Goal: Task Accomplishment & Management: Manage account settings

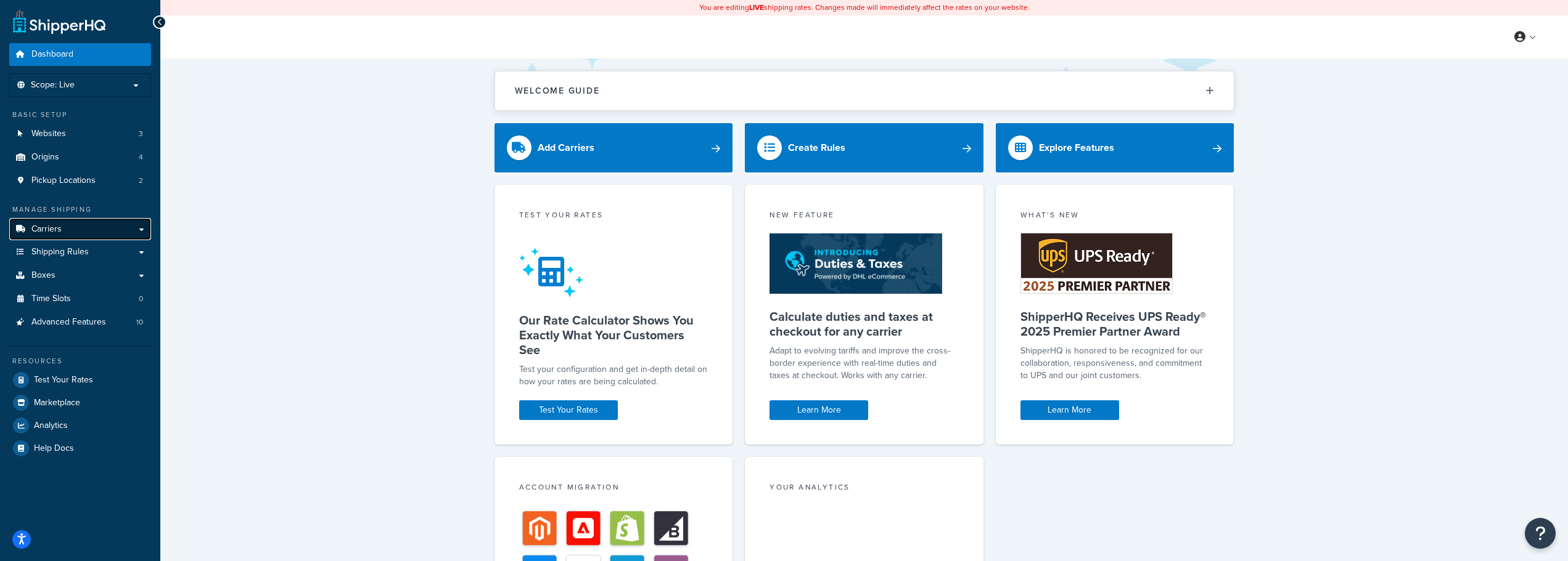
click at [51, 232] on span "Carriers" at bounding box center [46, 229] width 30 height 10
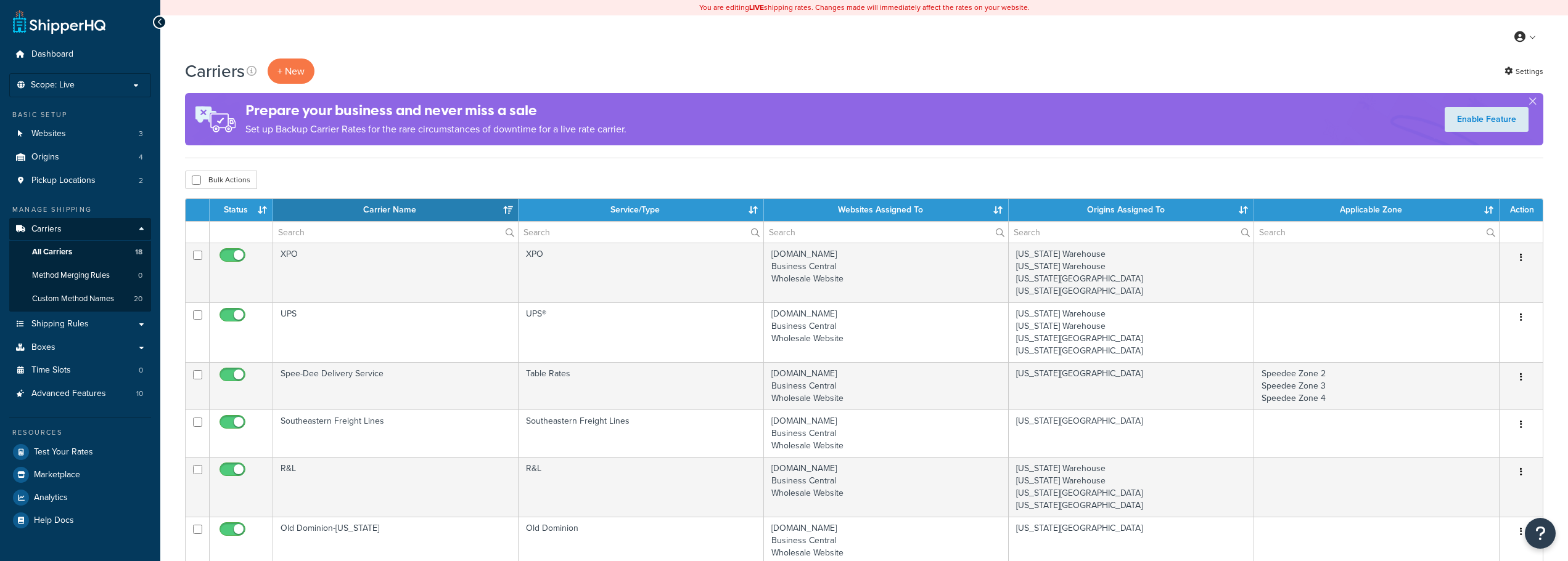
select select "15"
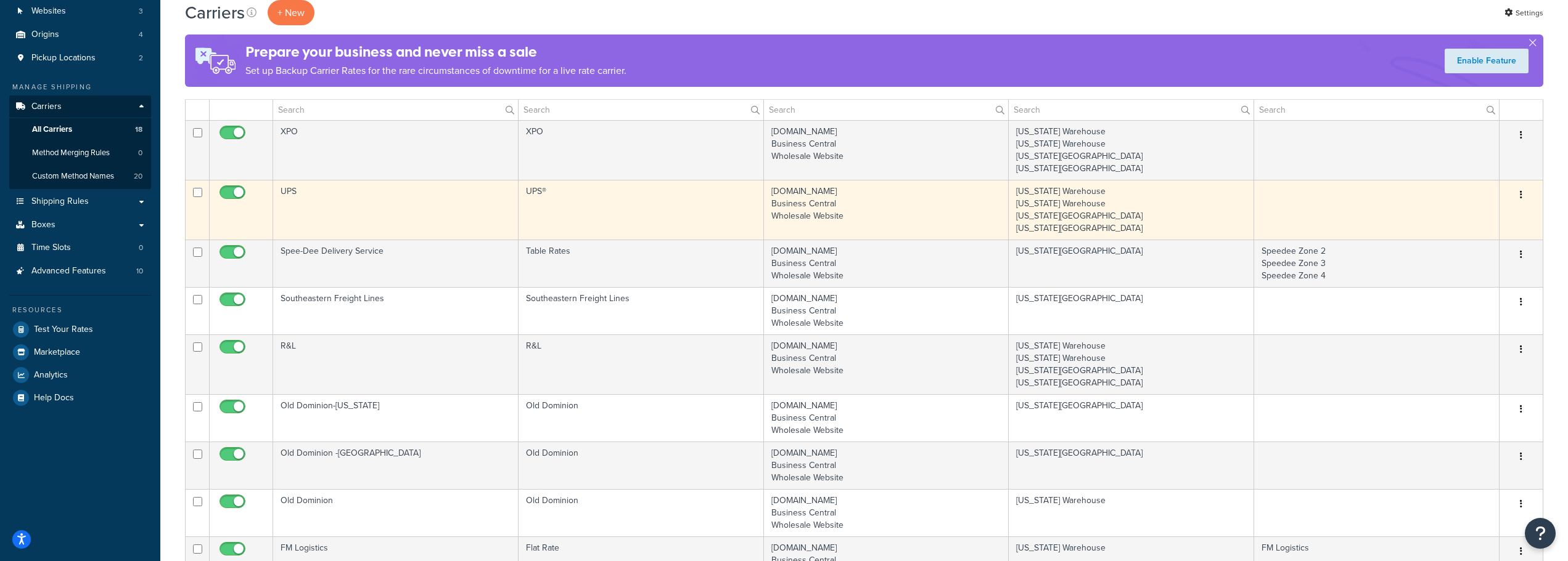
scroll to position [124, 0]
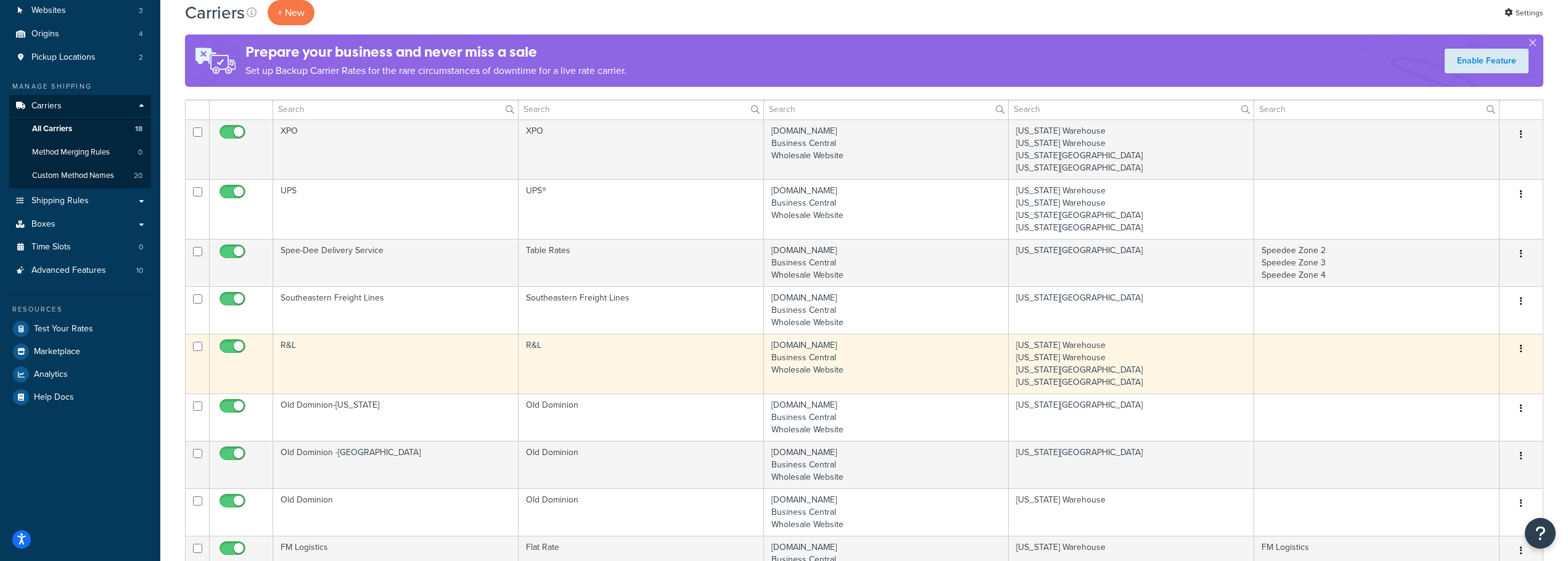
click at [283, 342] on td "R&L" at bounding box center [396, 363] width 245 height 59
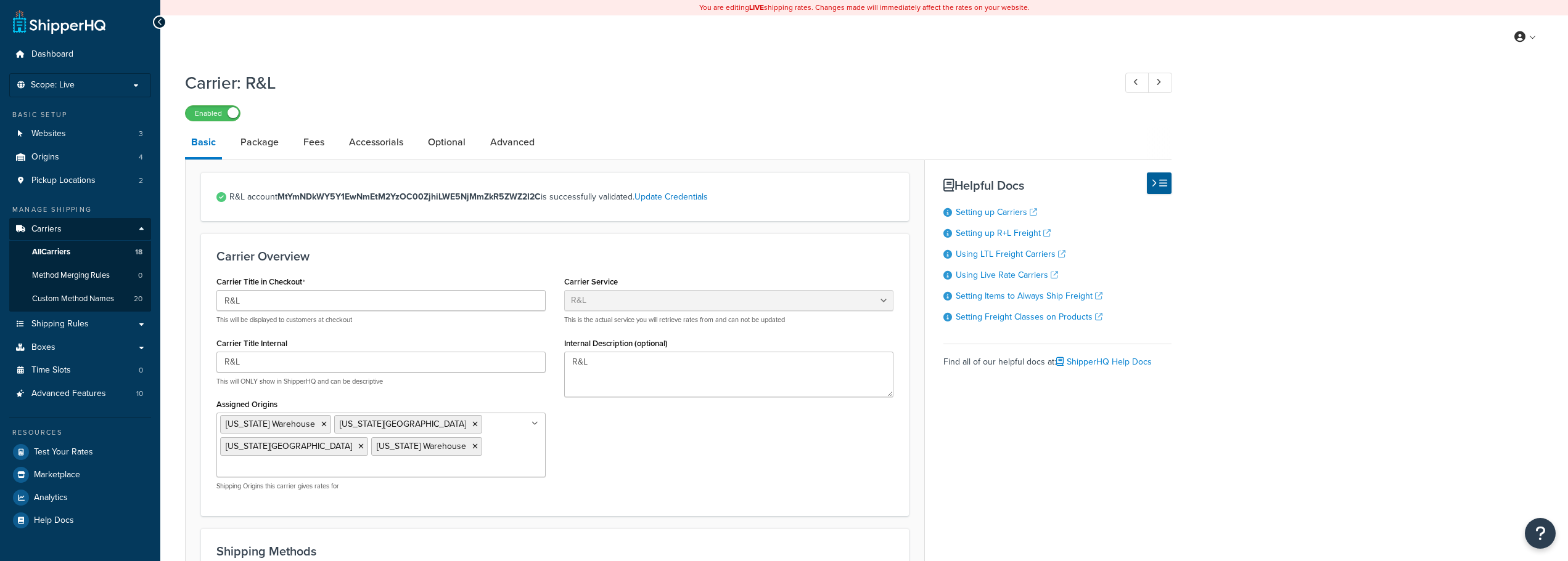
select select "rlFreight"
click at [243, 140] on link "Package" at bounding box center [259, 142] width 50 height 29
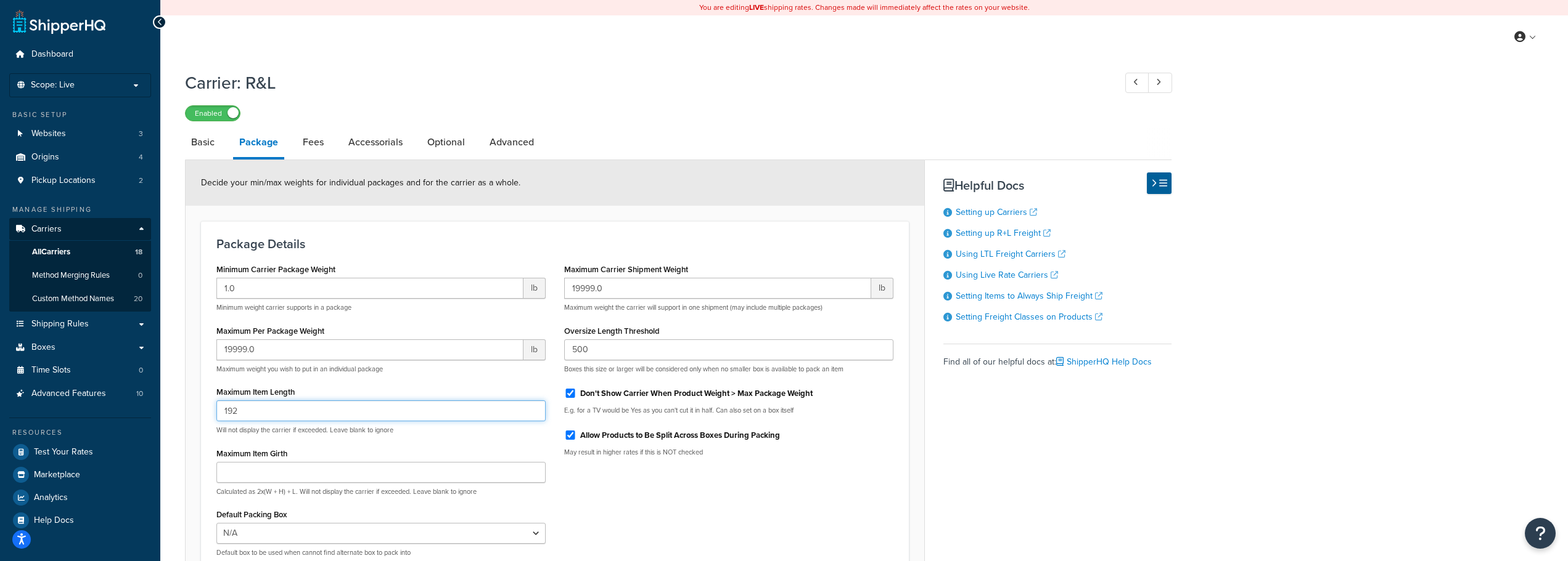
click at [269, 406] on input "192" at bounding box center [381, 411] width 330 height 21
drag, startPoint x: 269, startPoint y: 406, endPoint x: 200, endPoint y: 415, distance: 69.6
click at [200, 415] on form "Decide your min/max weights for individual packages and for the carrier as a wh…" at bounding box center [555, 396] width 739 height 472
type input "216"
click at [652, 116] on div "Enabled" at bounding box center [678, 113] width 986 height 17
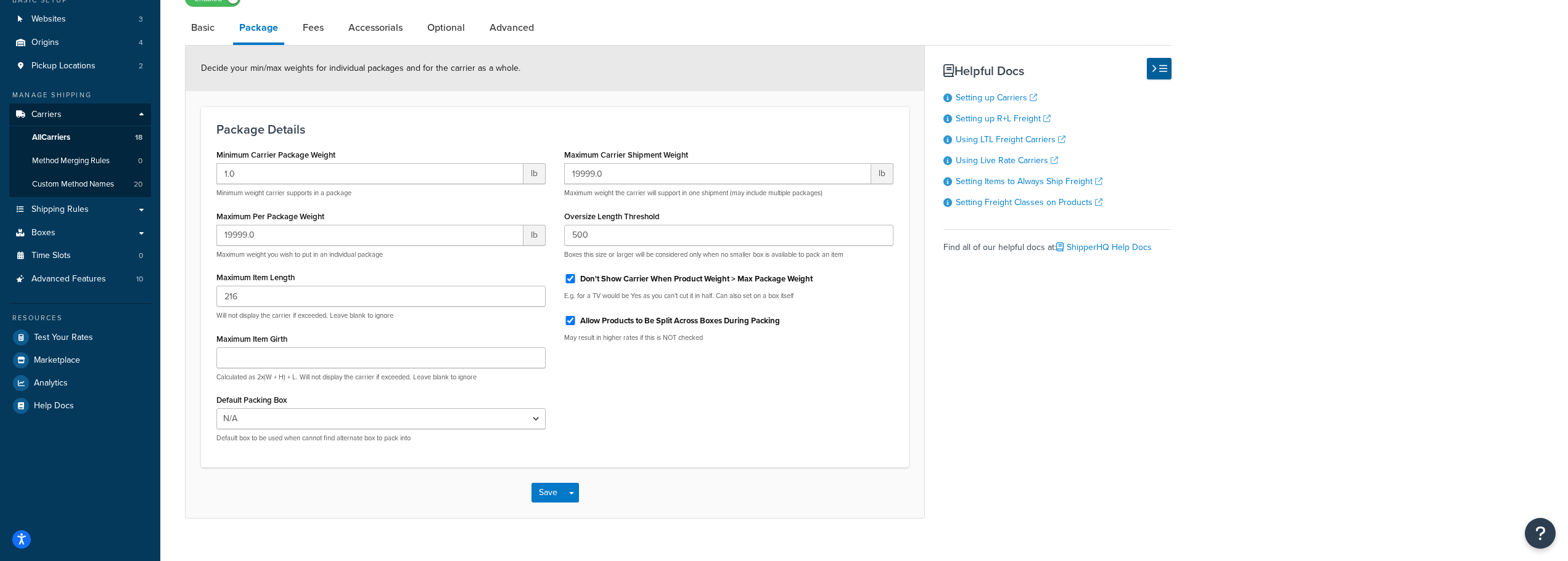
scroll to position [134, 0]
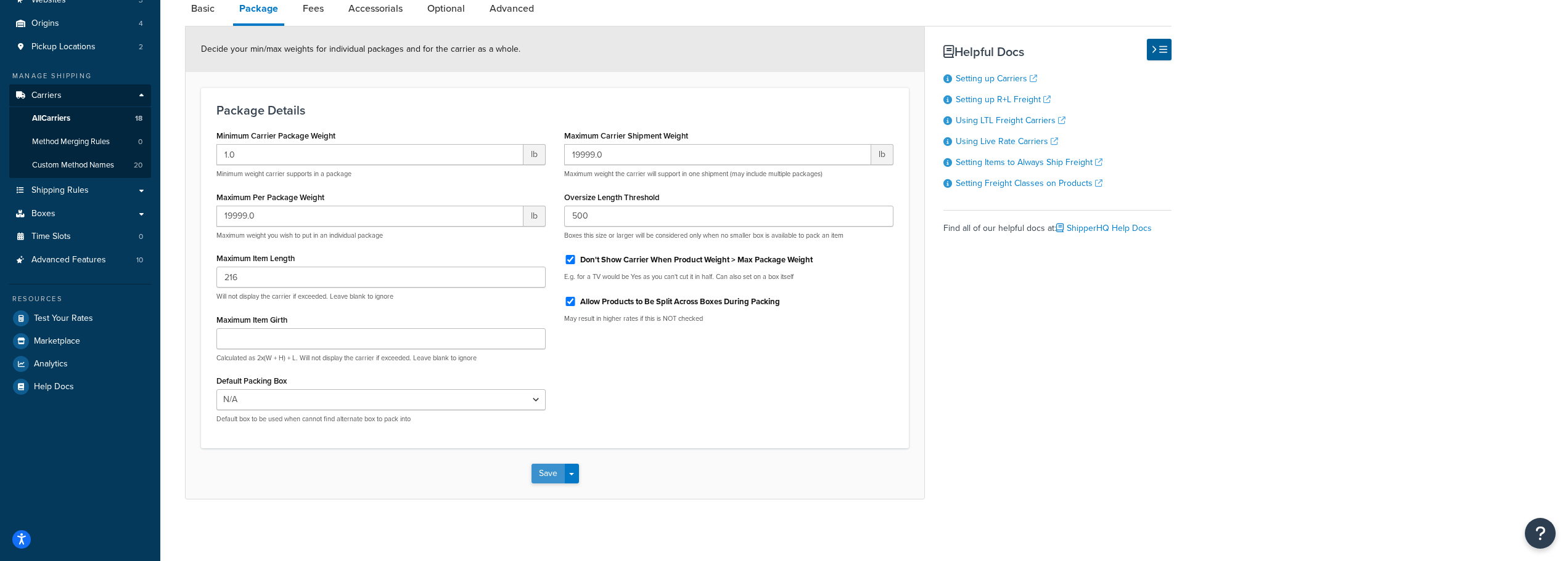
click at [545, 469] on button "Save" at bounding box center [548, 474] width 33 height 20
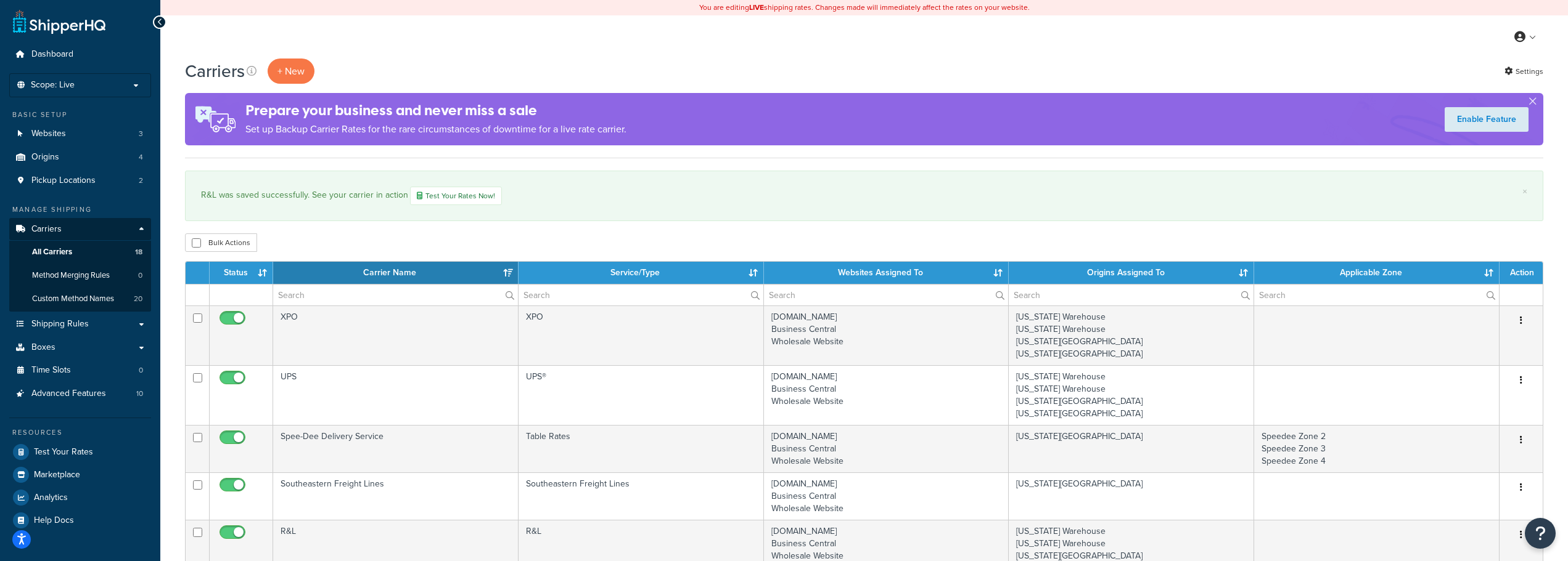
select select "15"
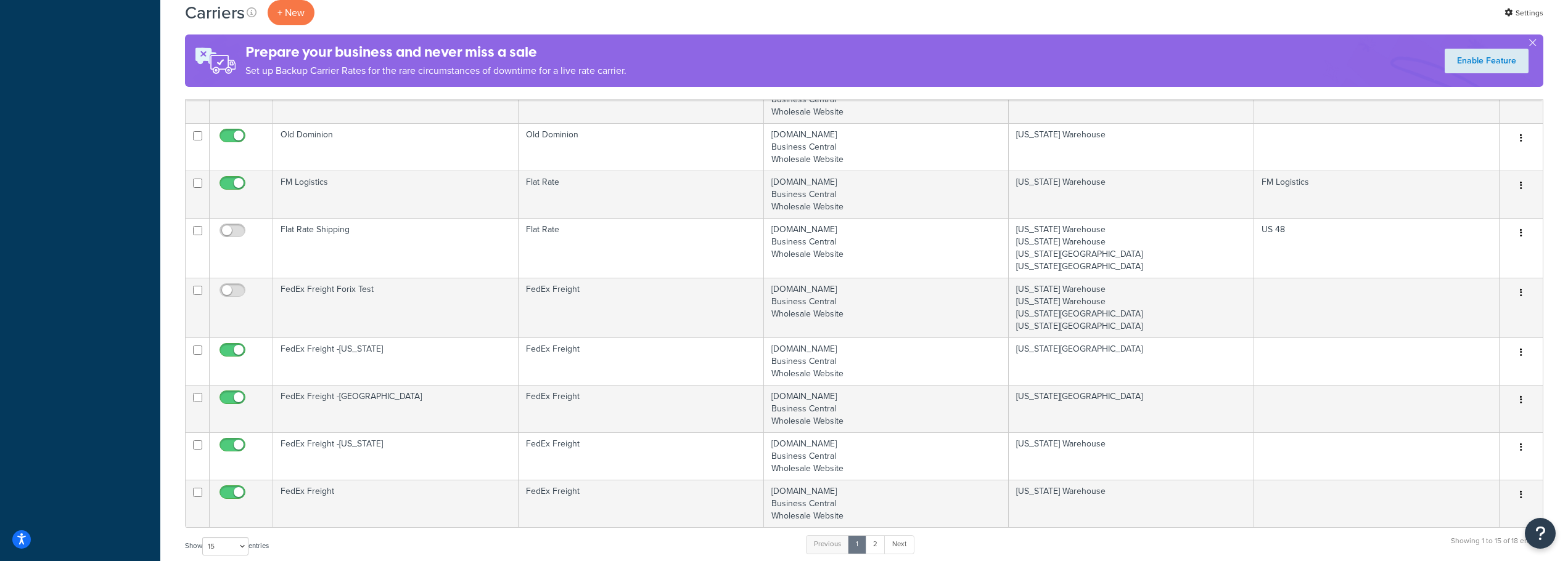
scroll to position [616, 0]
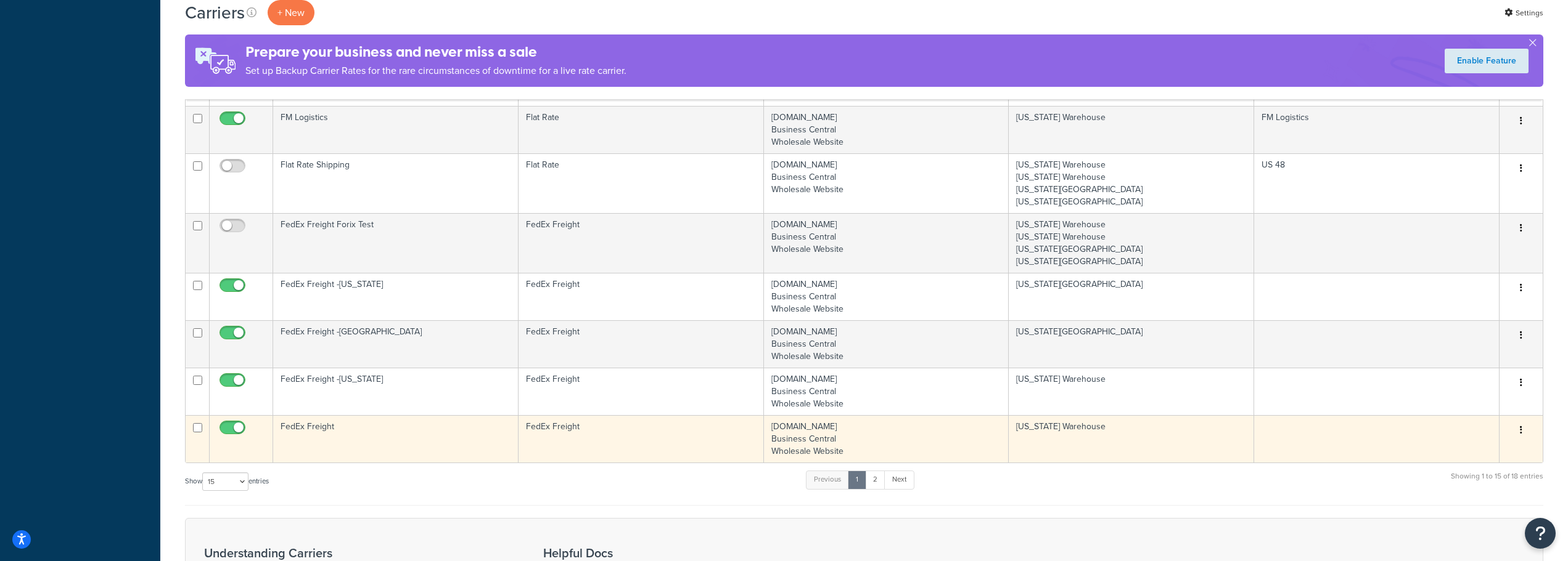
click at [321, 431] on td "FedEx Freight" at bounding box center [396, 439] width 245 height 48
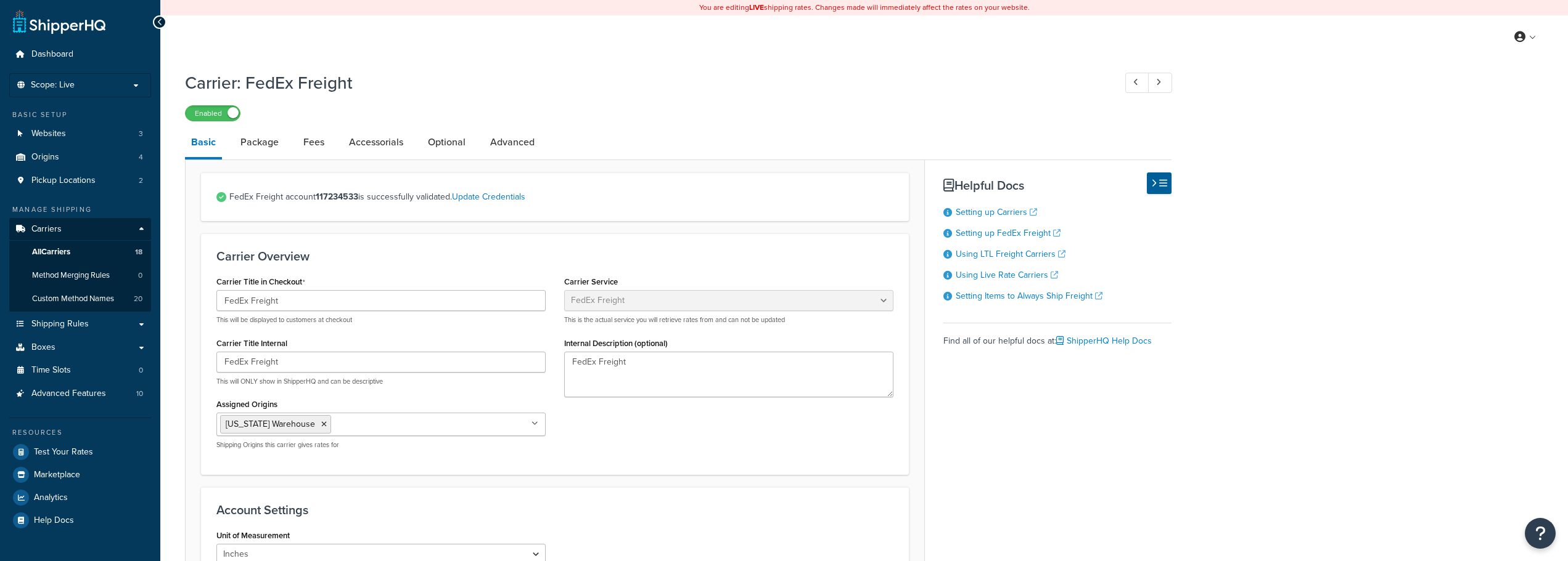
select select "fedExFreight"
click at [267, 146] on link "Package" at bounding box center [259, 142] width 50 height 29
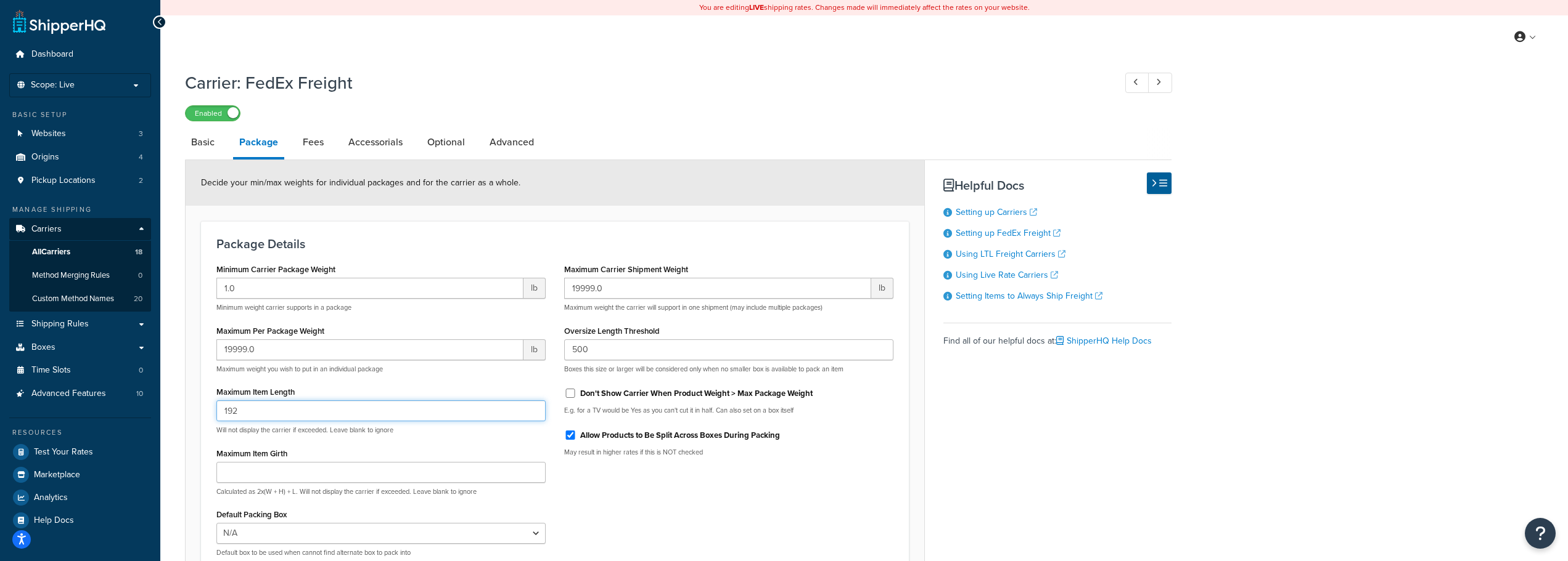
click at [263, 415] on input "192" at bounding box center [381, 411] width 330 height 21
type input "220"
click at [581, 498] on div "Minimum Carrier Package Weight 1.0 lb Minimum weight carrier supports in a pack…" at bounding box center [555, 414] width 696 height 307
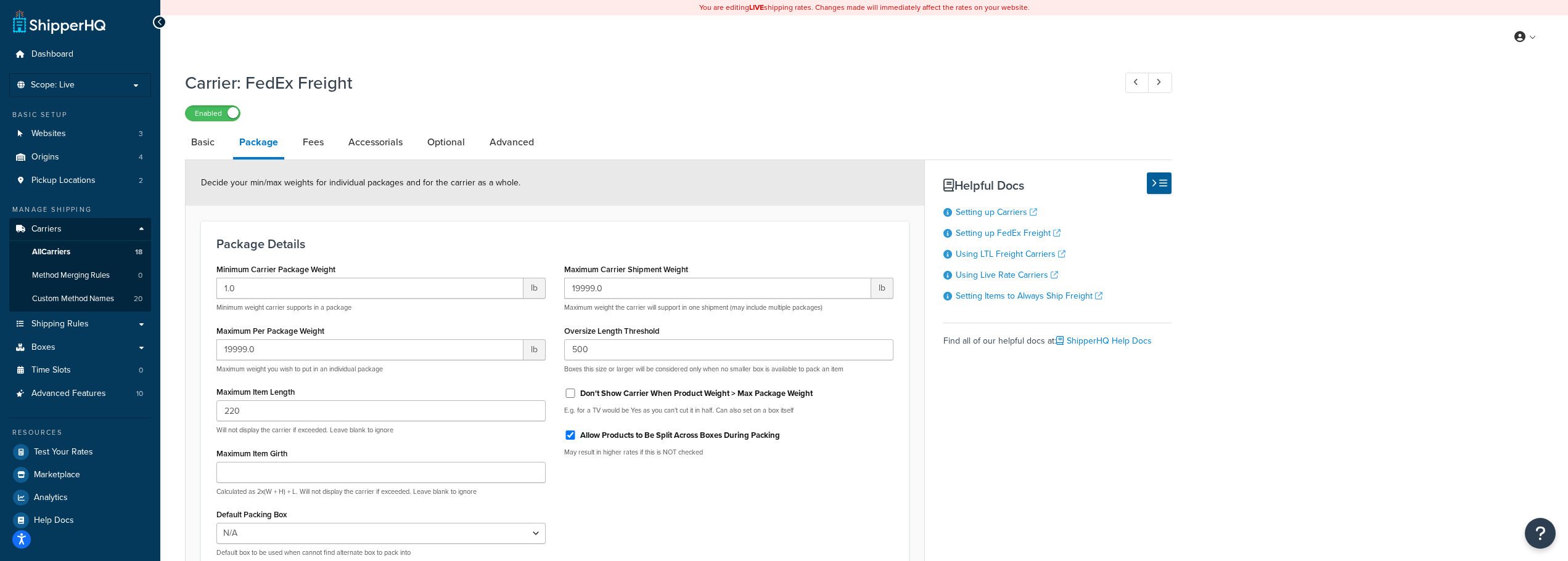
scroll to position [134, 0]
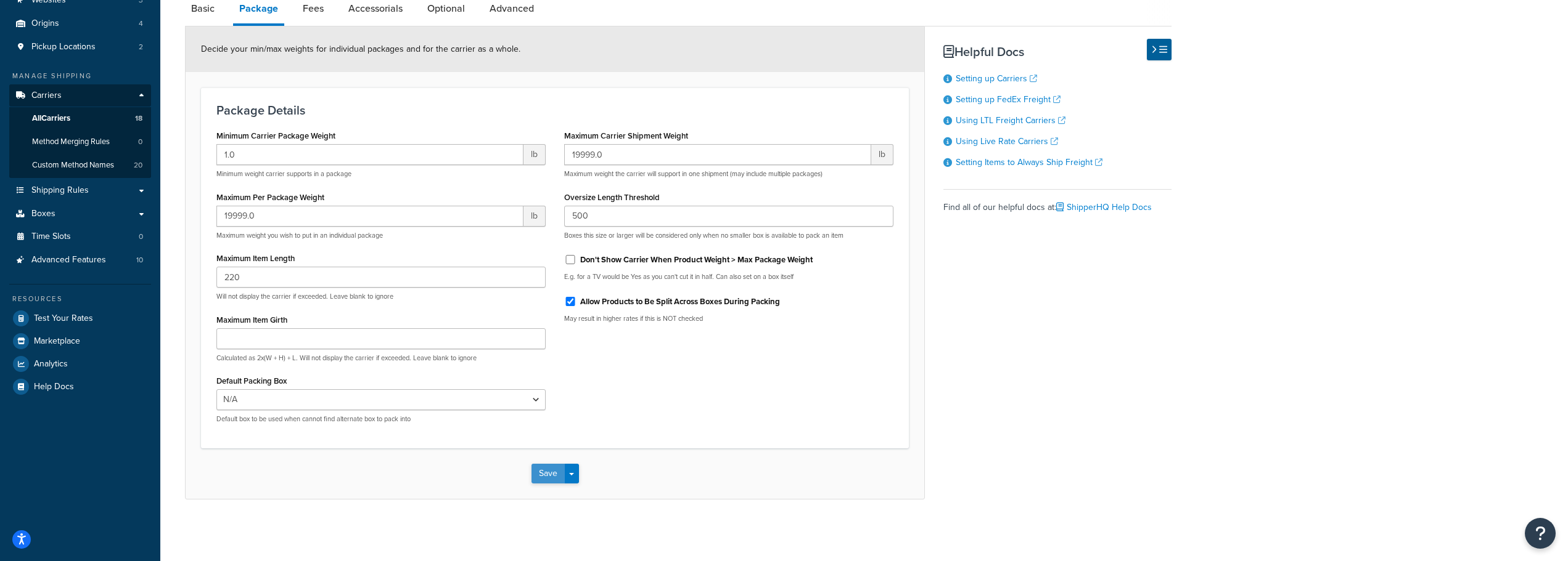
click at [546, 474] on button "Save" at bounding box center [548, 474] width 33 height 20
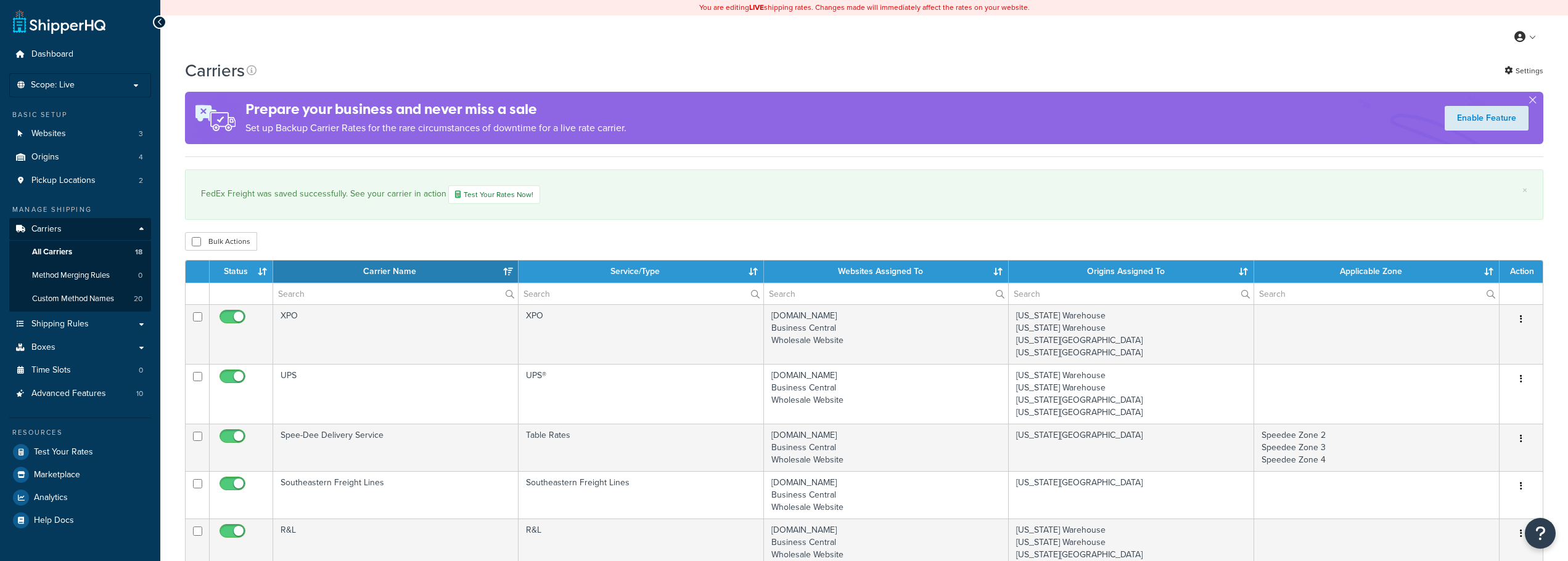
select select "15"
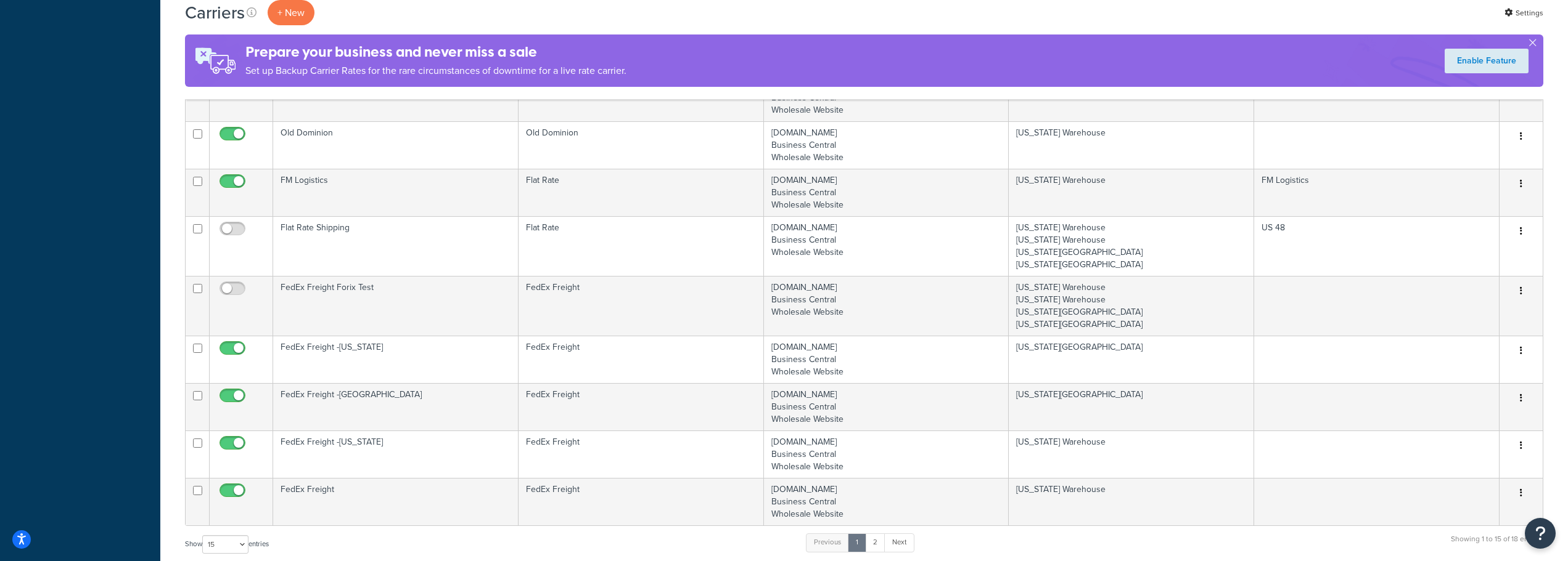
scroll to position [555, 0]
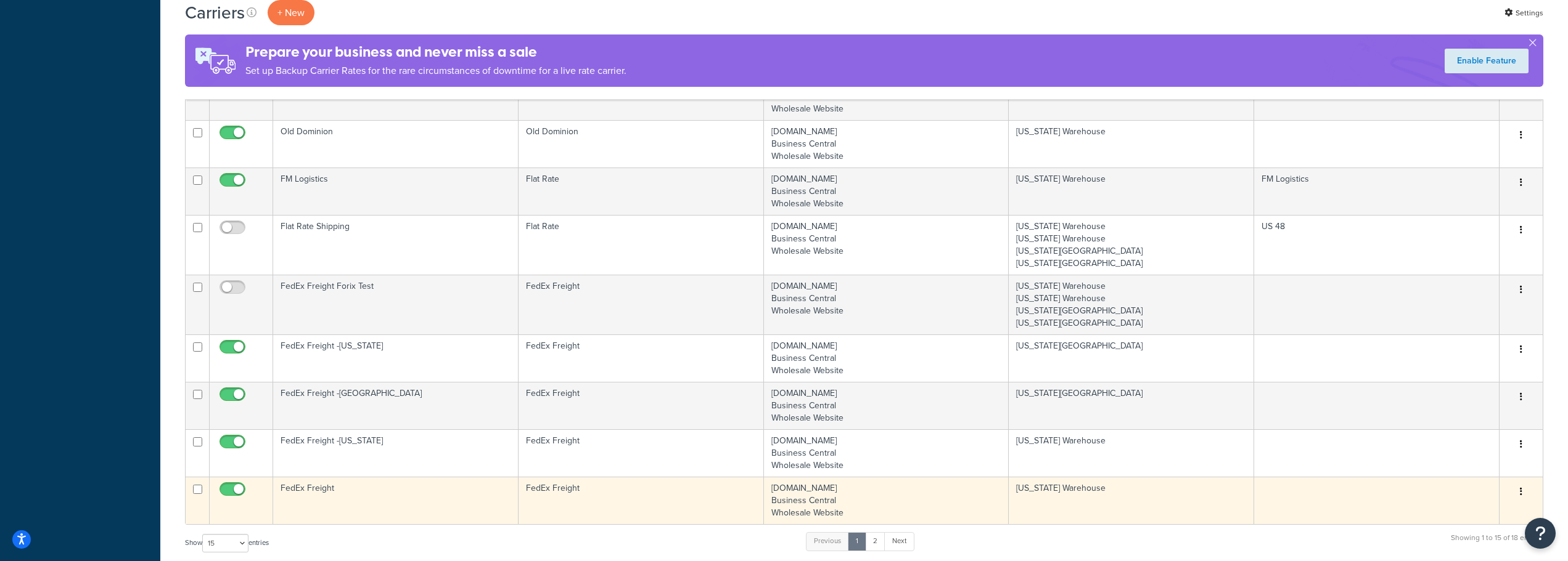
click at [307, 487] on td "FedEx Freight" at bounding box center [396, 501] width 245 height 48
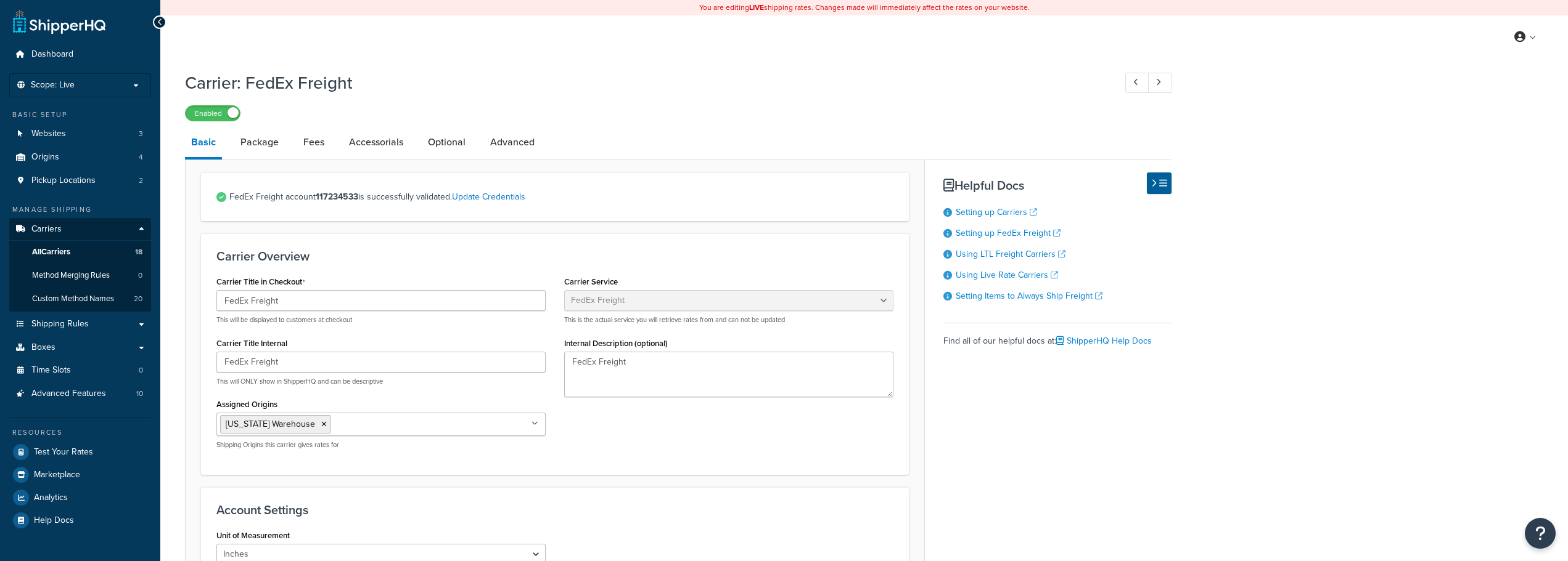
select select "fedExFreight"
click at [278, 141] on link "Package" at bounding box center [259, 142] width 50 height 29
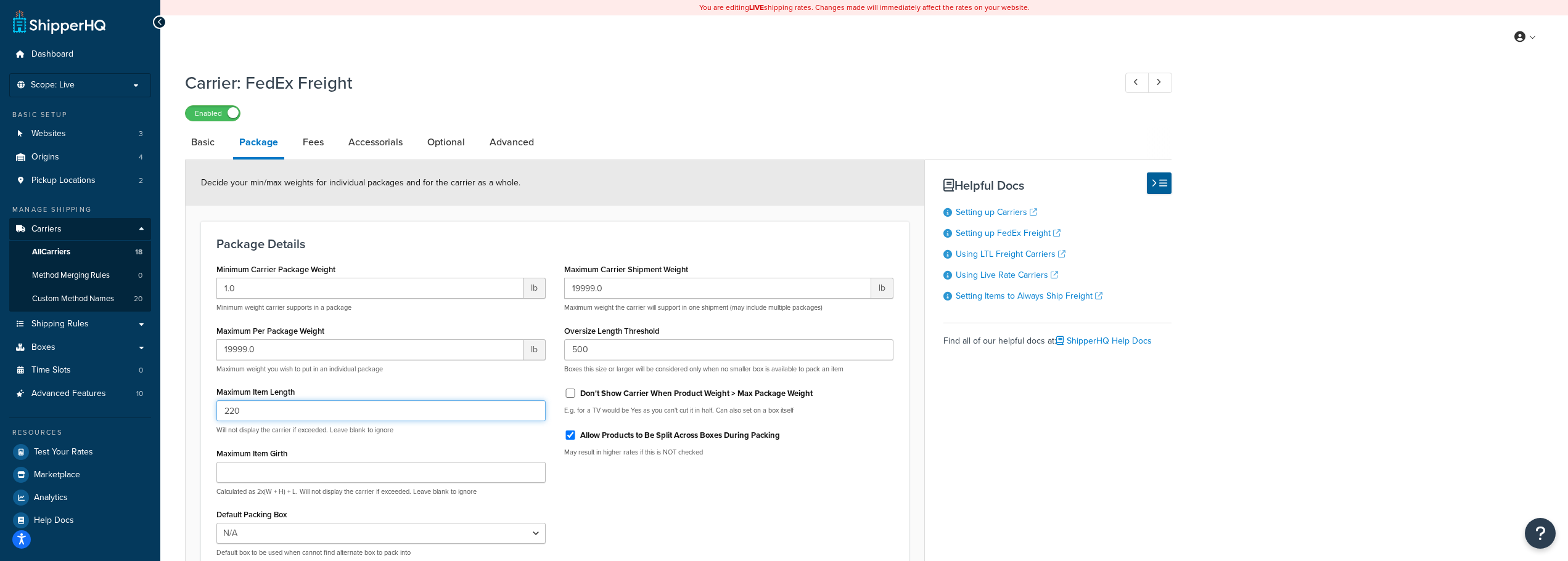
click at [247, 409] on input "220" at bounding box center [381, 411] width 330 height 21
type input "192"
click at [512, 111] on div "Enabled" at bounding box center [678, 113] width 986 height 17
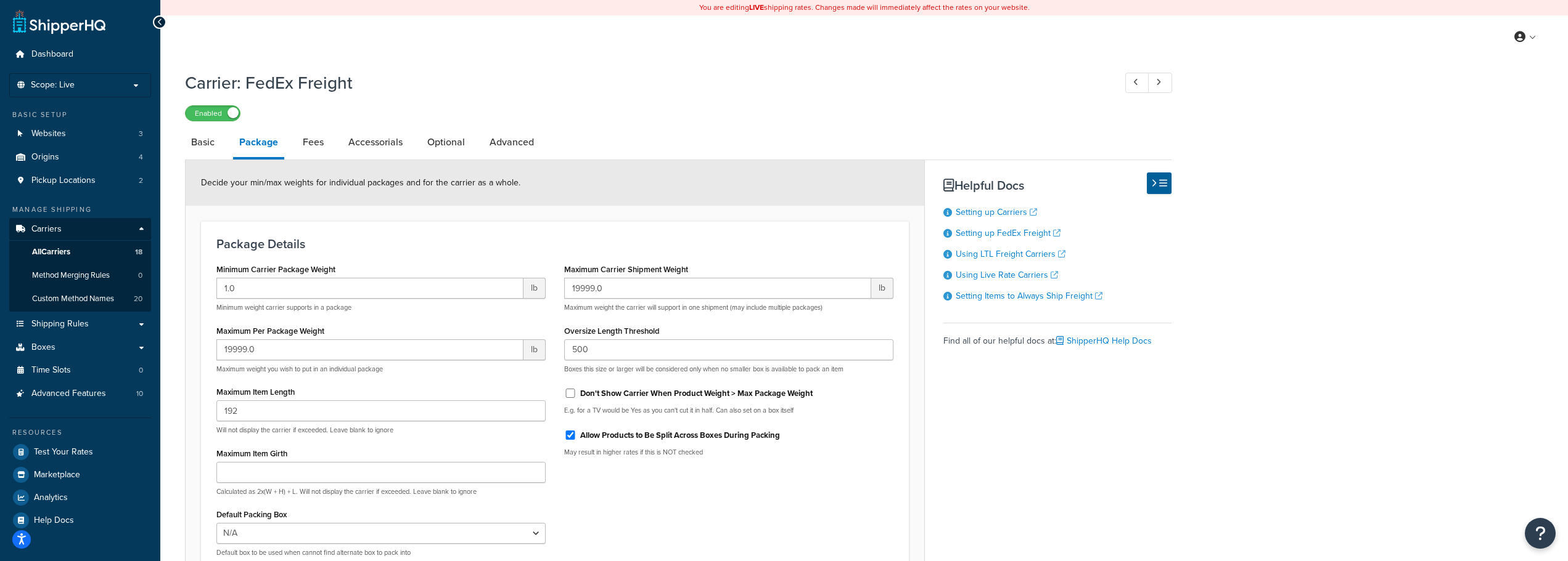
scroll to position [134, 0]
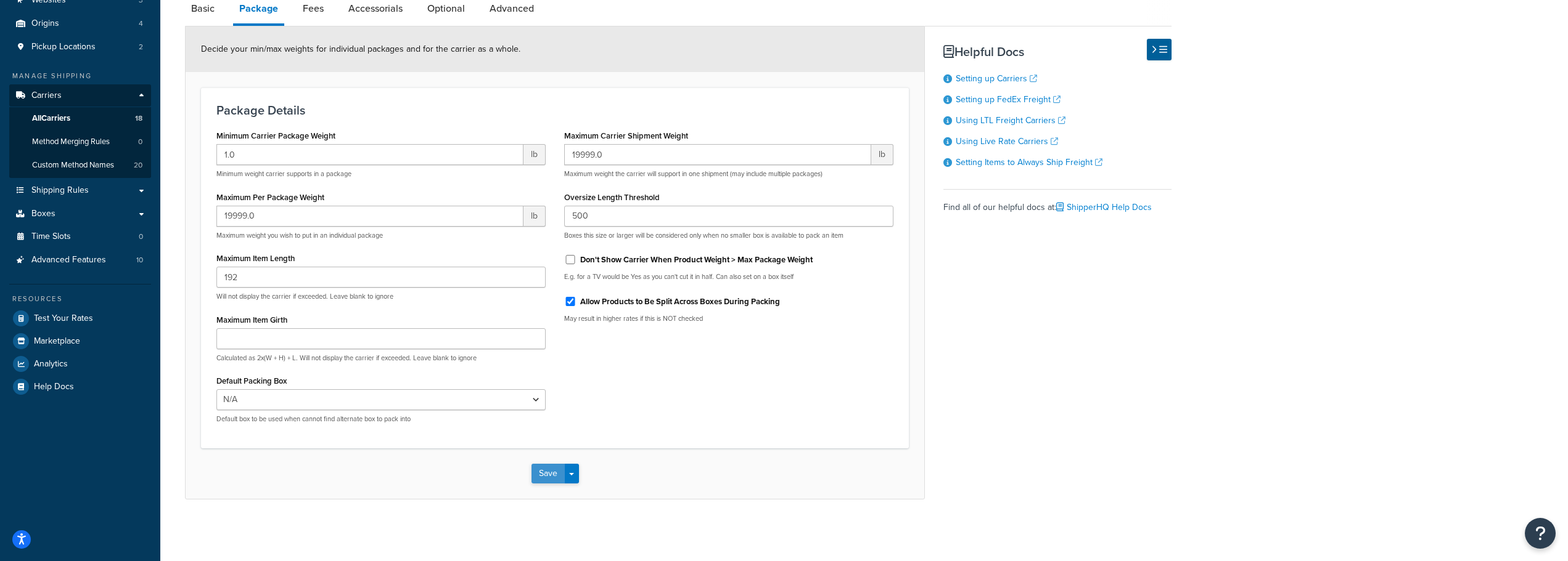
click at [538, 472] on button "Save" at bounding box center [548, 474] width 33 height 20
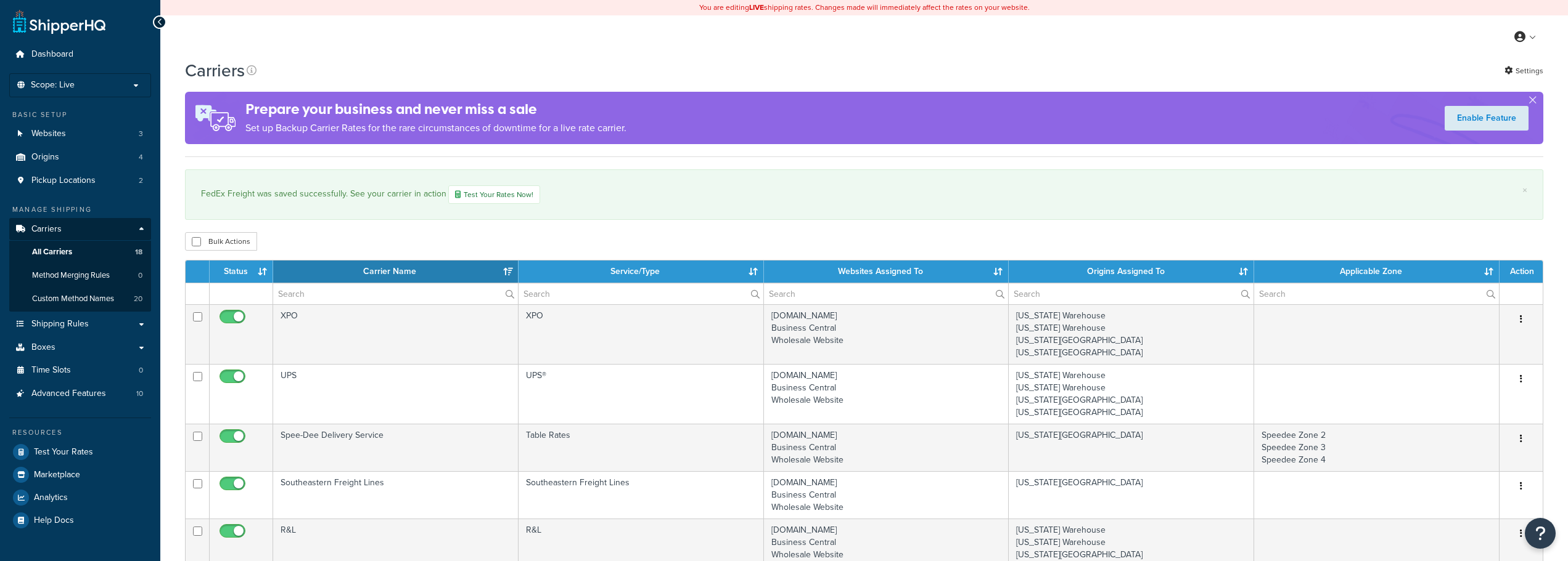
select select "15"
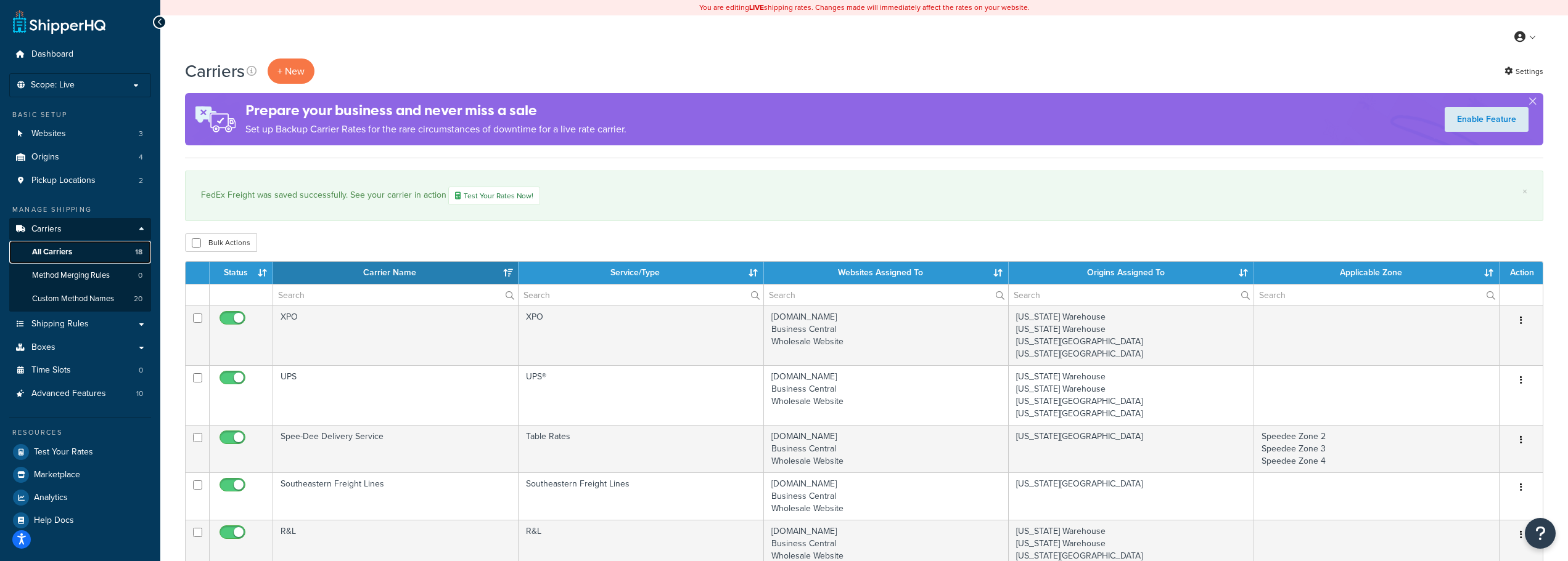
click at [53, 256] on span "All Carriers" at bounding box center [52, 252] width 40 height 10
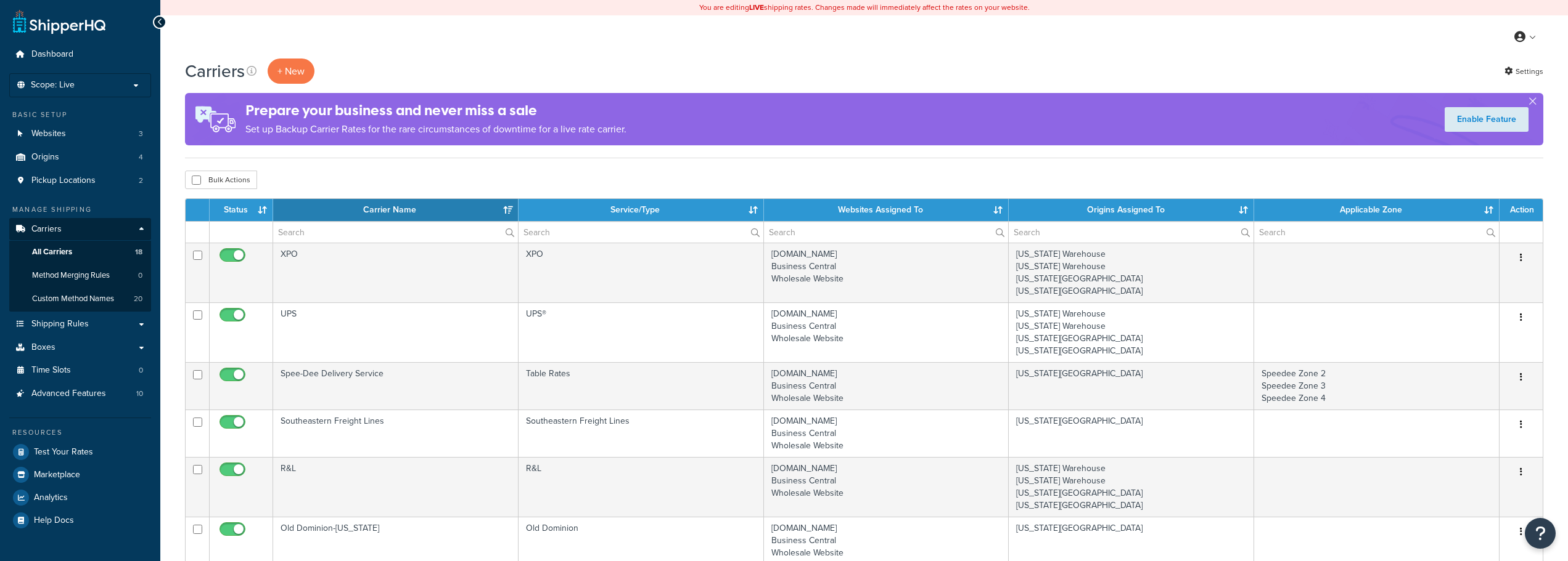
select select "15"
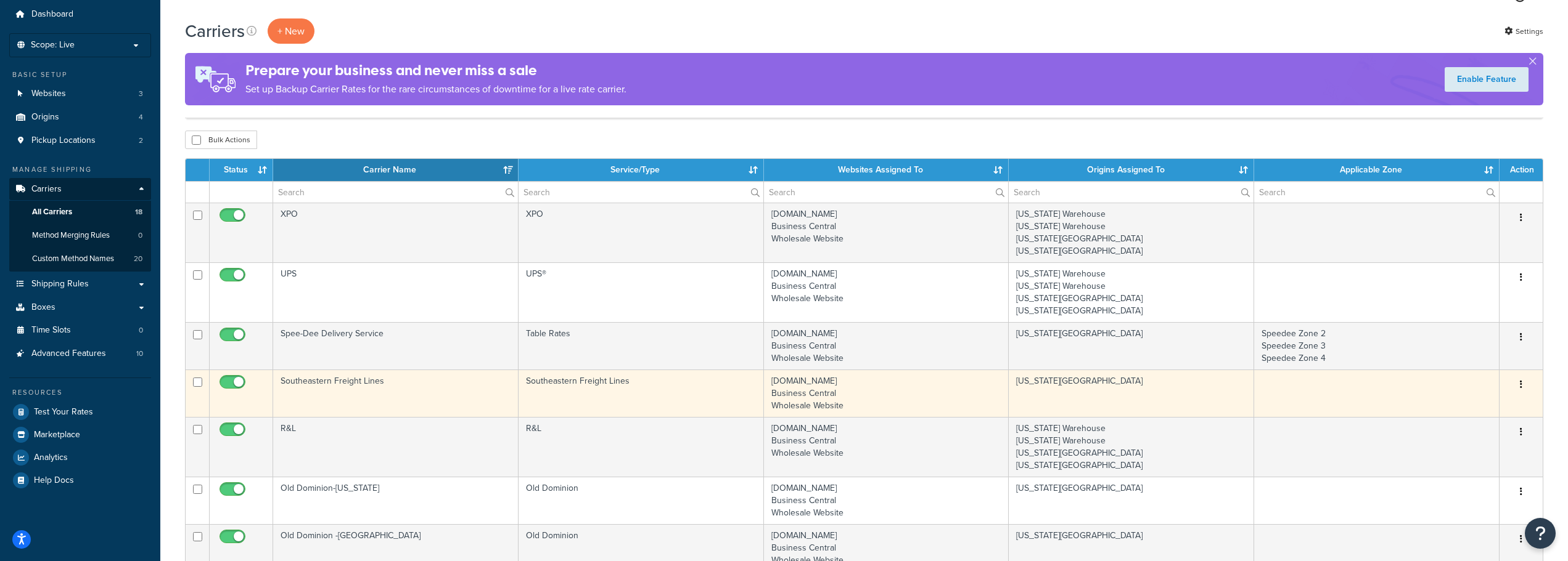
scroll to position [61, 0]
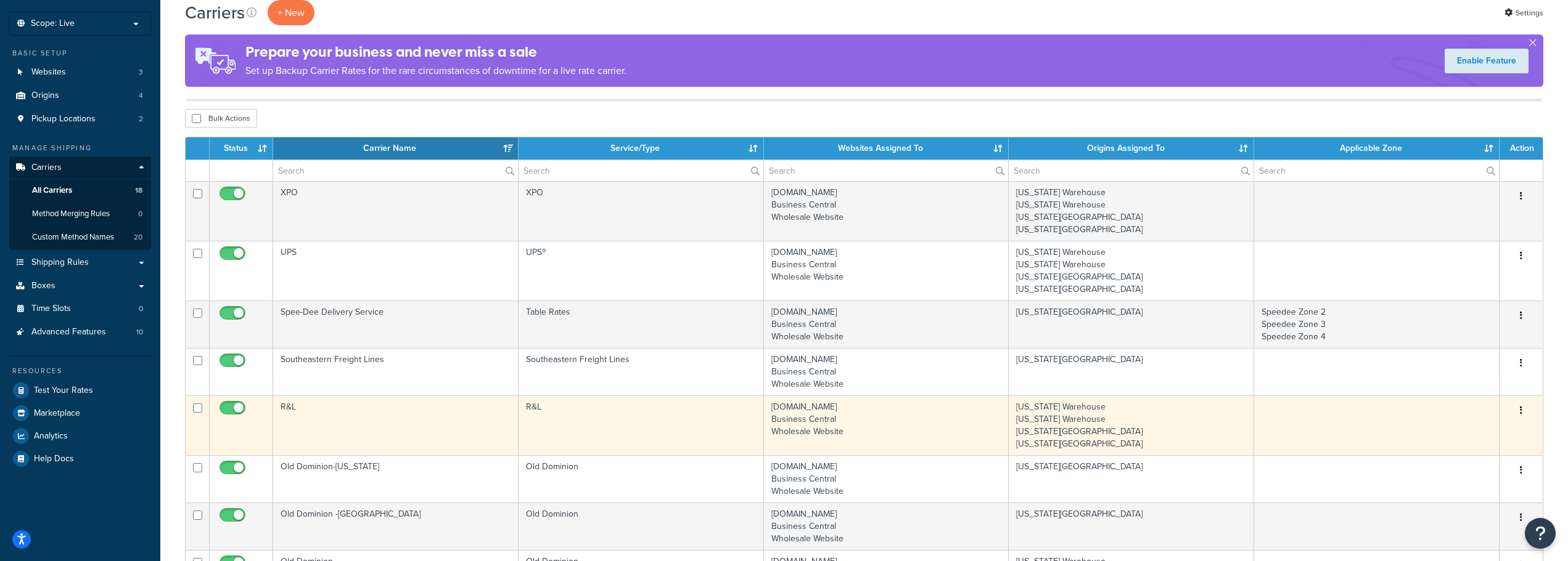
click at [286, 409] on td "R&L" at bounding box center [396, 425] width 245 height 59
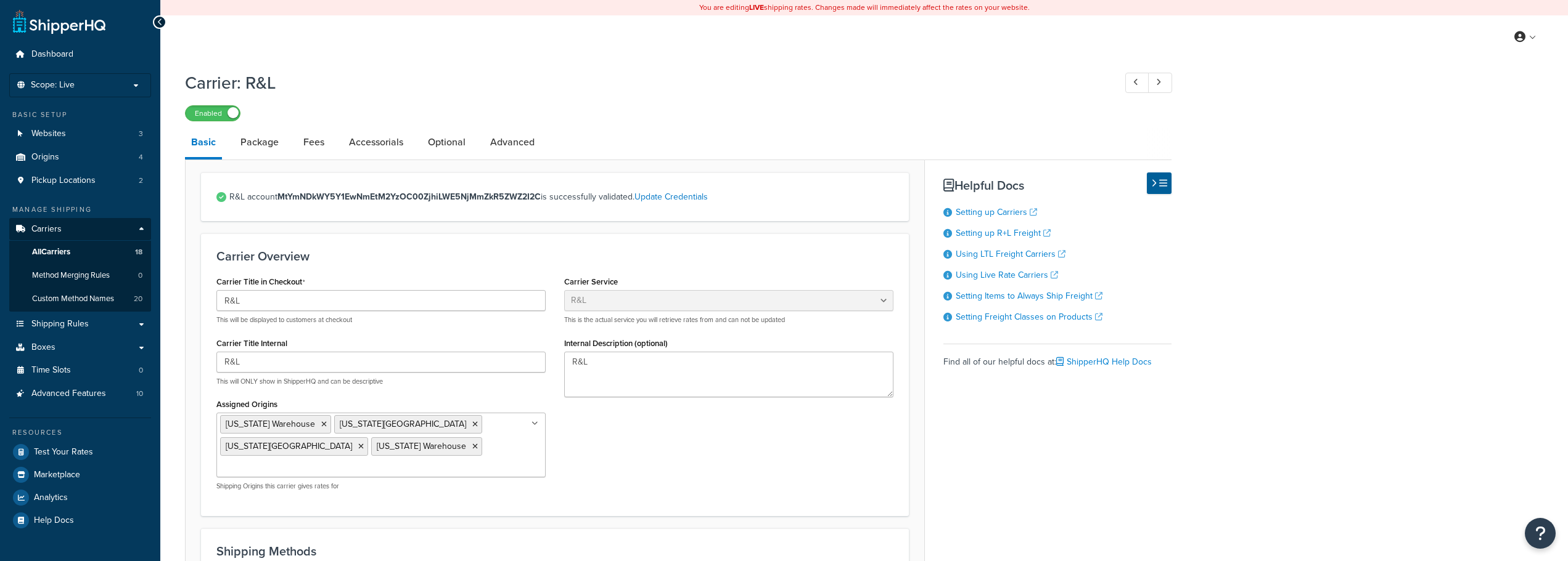
select select "rlFreight"
click at [277, 145] on link "Package" at bounding box center [259, 142] width 50 height 29
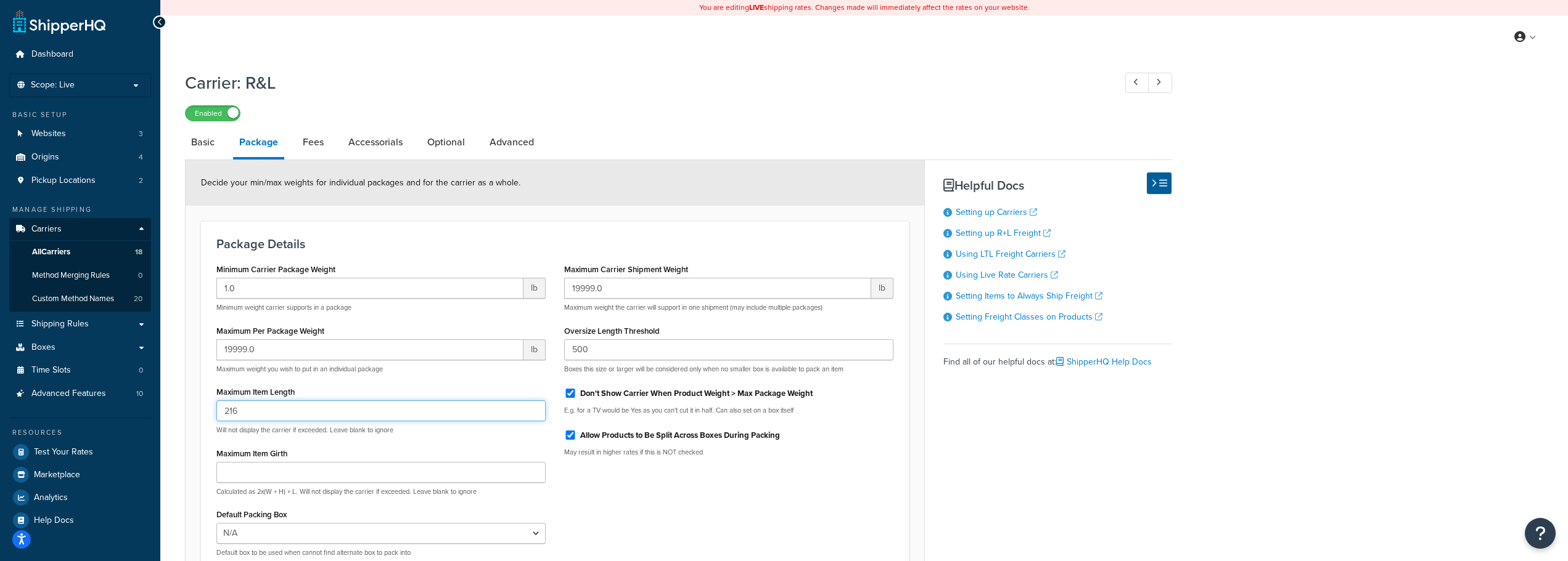
click at [299, 410] on input "216" at bounding box center [381, 411] width 330 height 21
drag, startPoint x: 299, startPoint y: 410, endPoint x: 92, endPoint y: 416, distance: 207.1
click at [92, 416] on div "Dashboard Scope: Live Basic Setup Websites 3 Origins 4 Pickup Locations 2 Manag…" at bounding box center [784, 348] width 1568 height 696
type input "192"
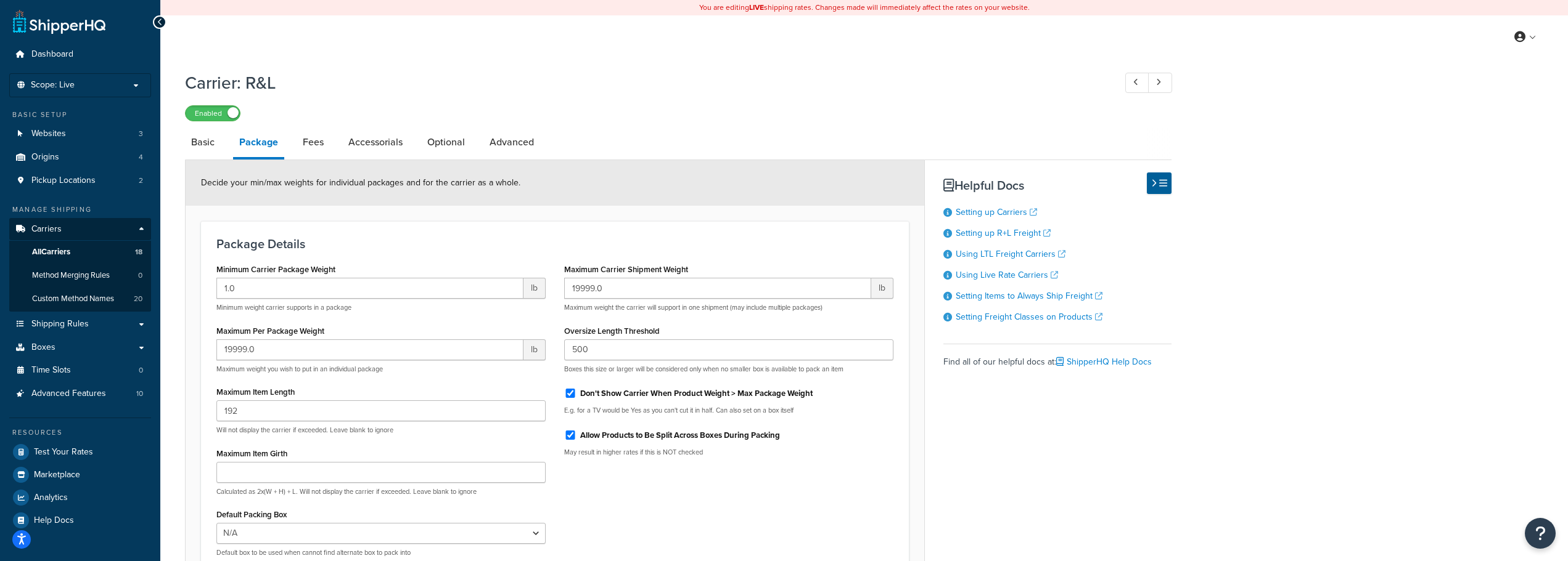
click at [662, 501] on div "Minimum Carrier Package Weight 1.0 lb Minimum weight carrier supports in a pack…" at bounding box center [555, 414] width 696 height 307
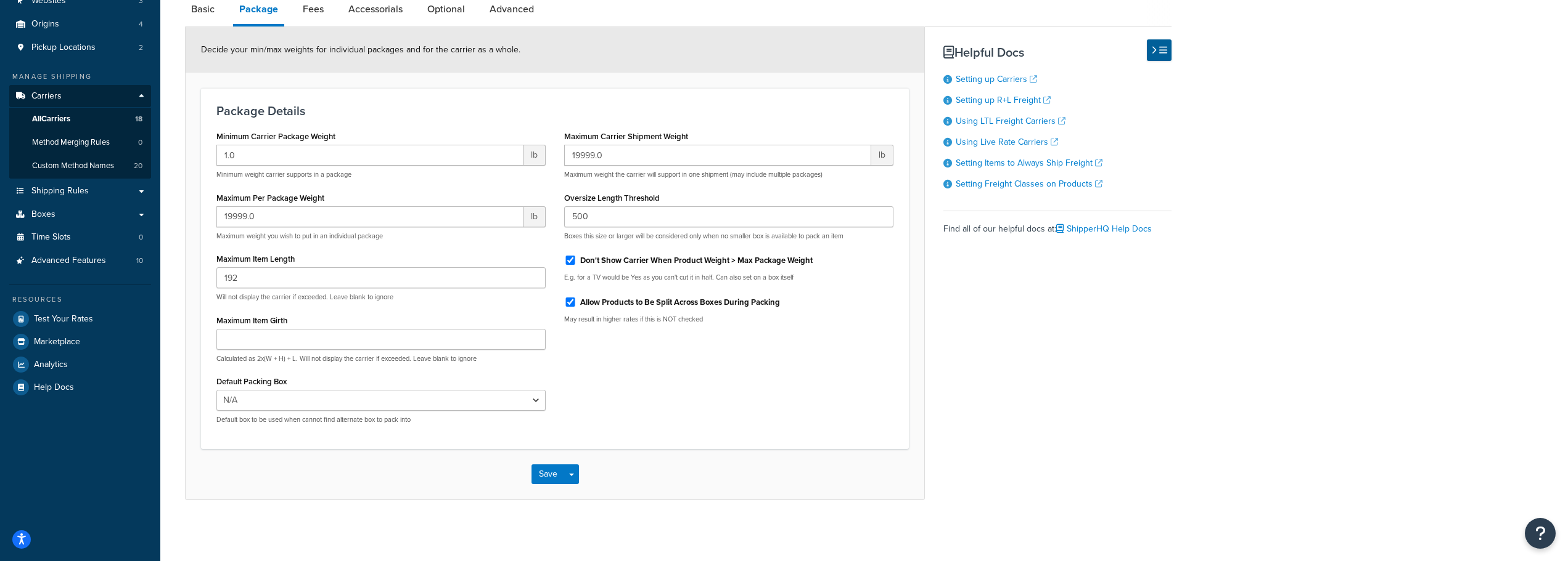
scroll to position [134, 0]
click at [554, 473] on button "Save" at bounding box center [548, 474] width 33 height 20
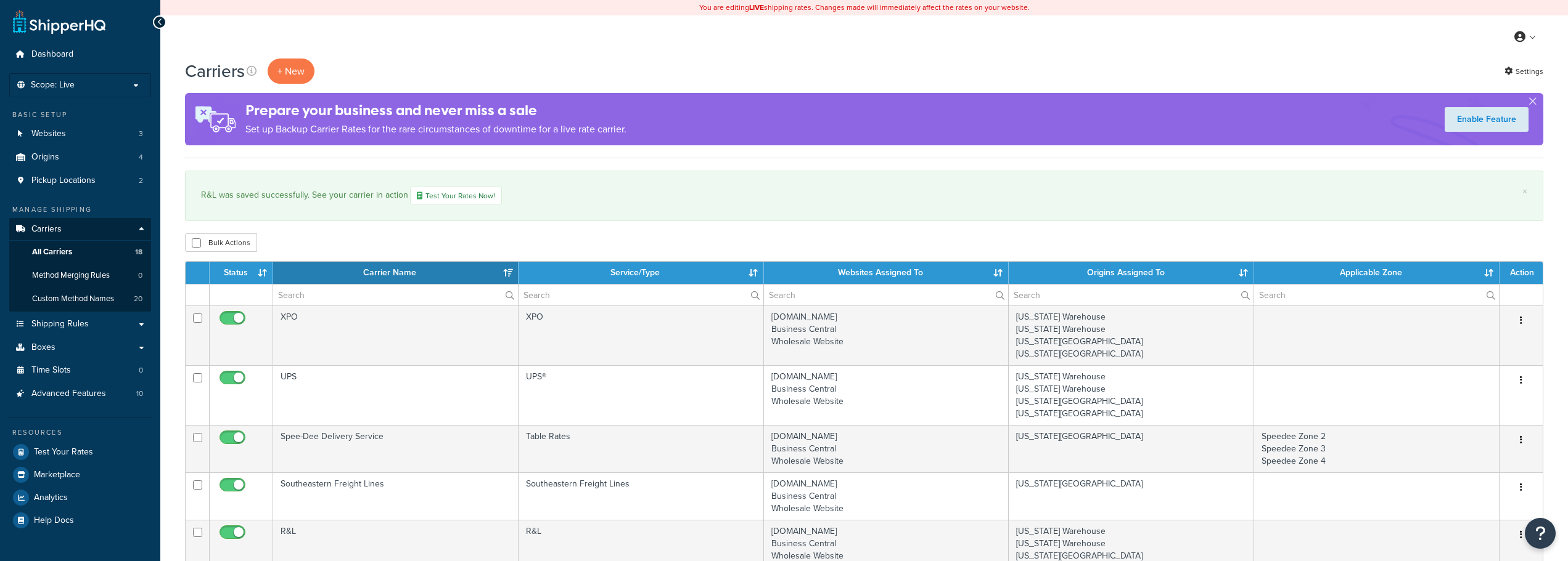
select select "15"
